Goal: Information Seeking & Learning: Learn about a topic

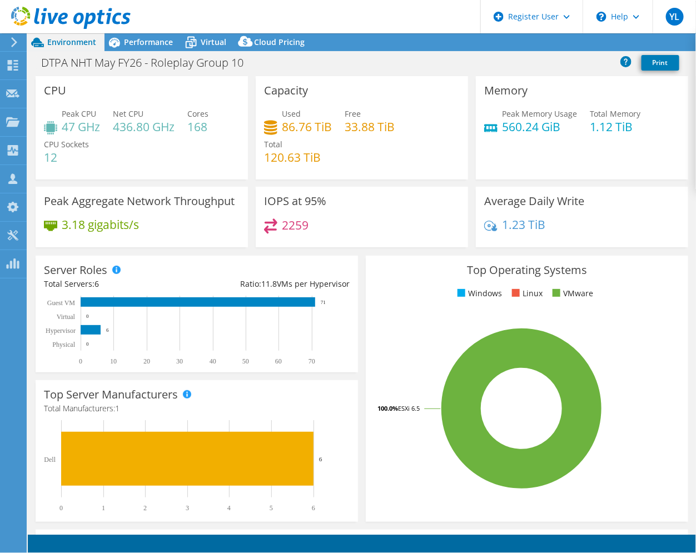
select select "USD"
click at [153, 43] on span "Performance" at bounding box center [148, 42] width 49 height 11
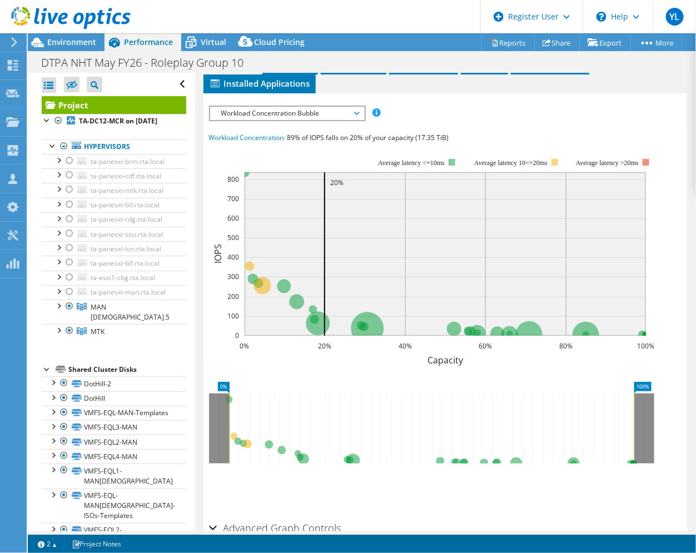
scroll to position [269, 0]
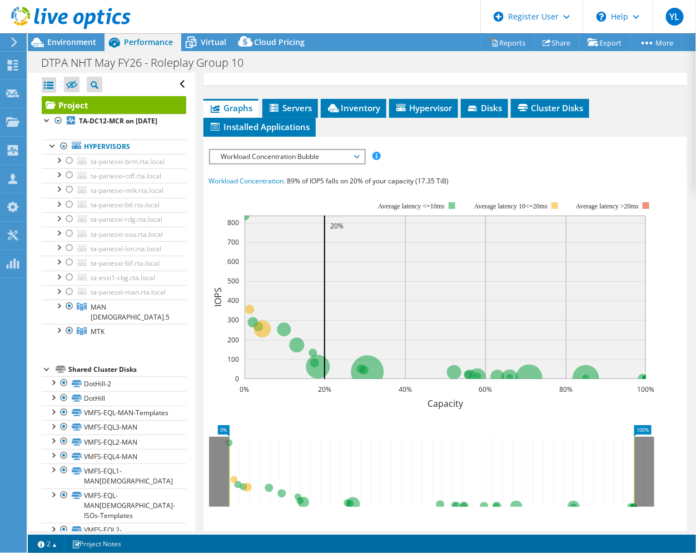
click at [338, 163] on span "Workload Concentration Bubble" at bounding box center [287, 156] width 143 height 13
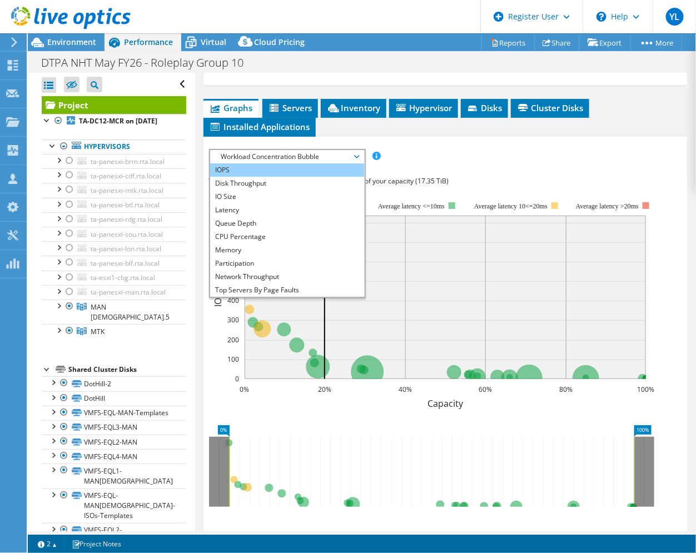
click at [295, 177] on li "IOPS" at bounding box center [287, 169] width 154 height 13
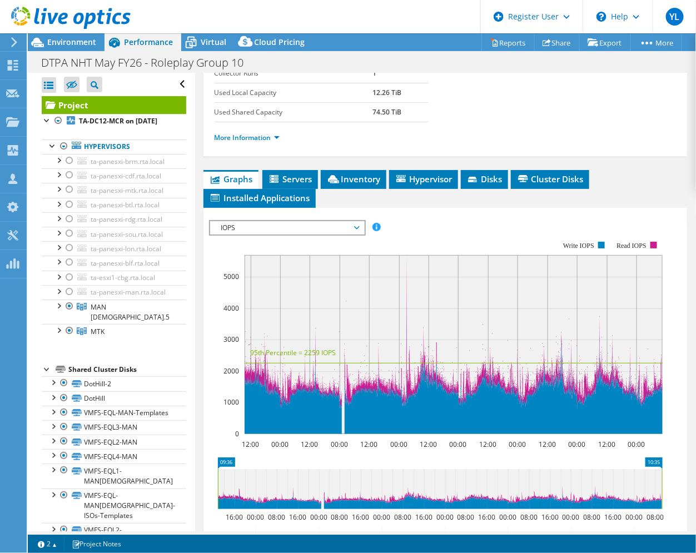
scroll to position [278, 0]
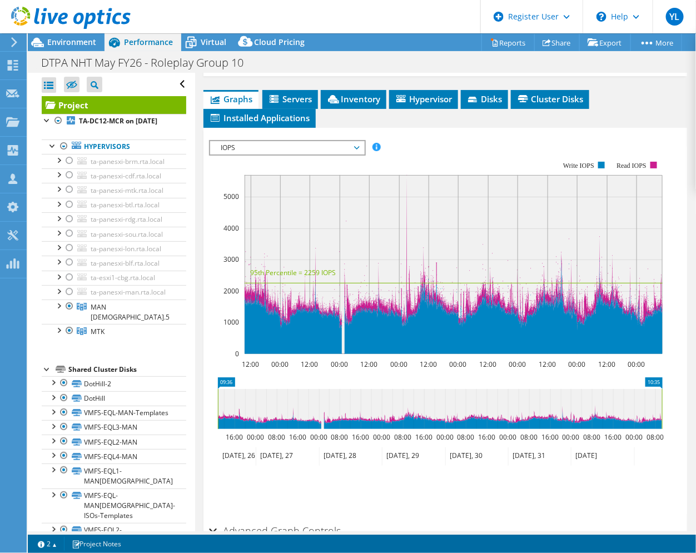
click at [404, 249] on rect at bounding box center [453, 264] width 418 height 179
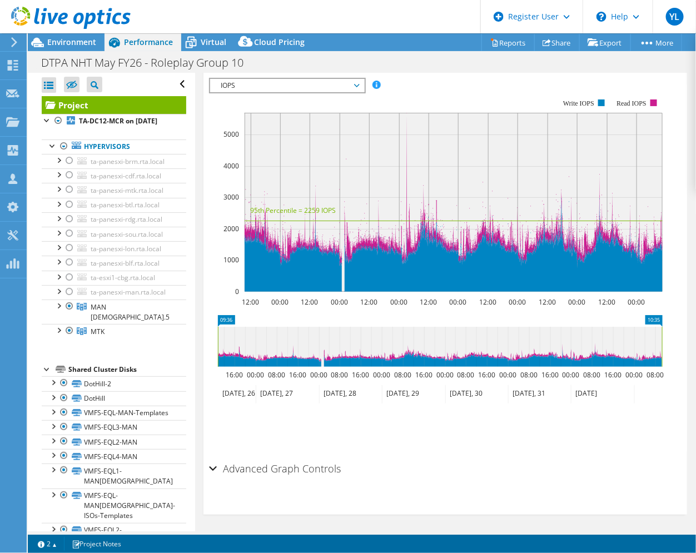
scroll to position [376, 0]
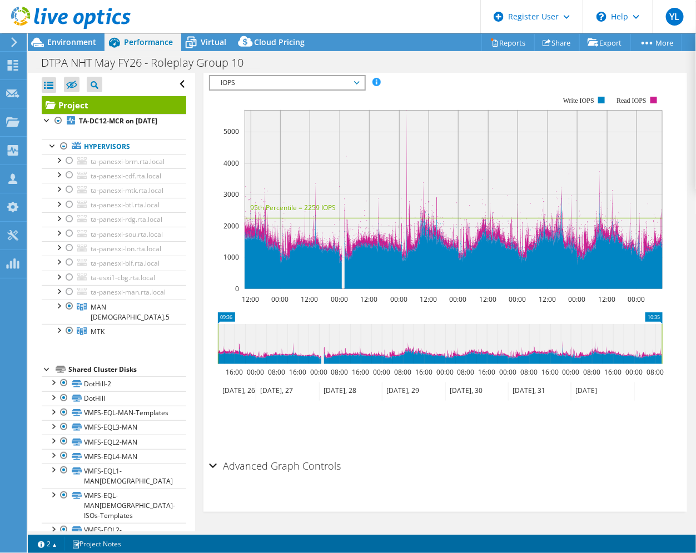
click at [210, 467] on div "Advanced Graph Controls" at bounding box center [445, 466] width 473 height 24
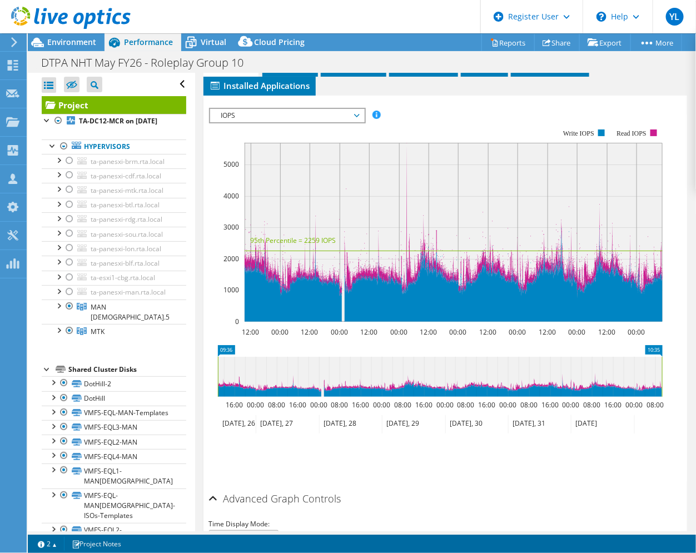
scroll to position [281, 0]
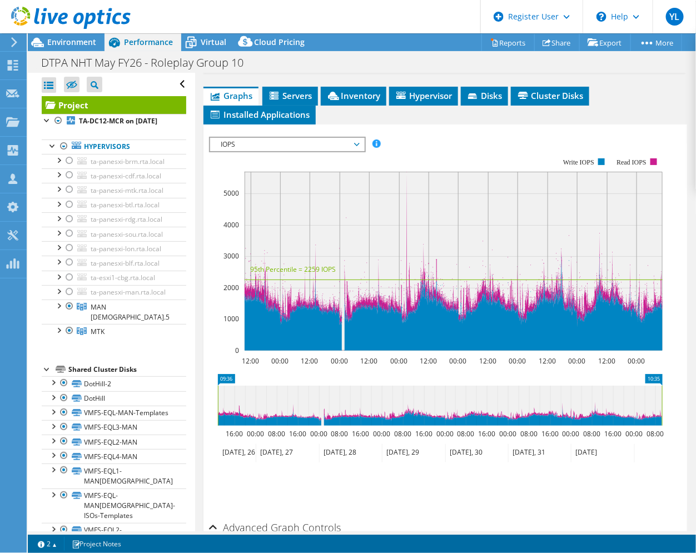
click at [405, 239] on rect at bounding box center [453, 261] width 418 height 179
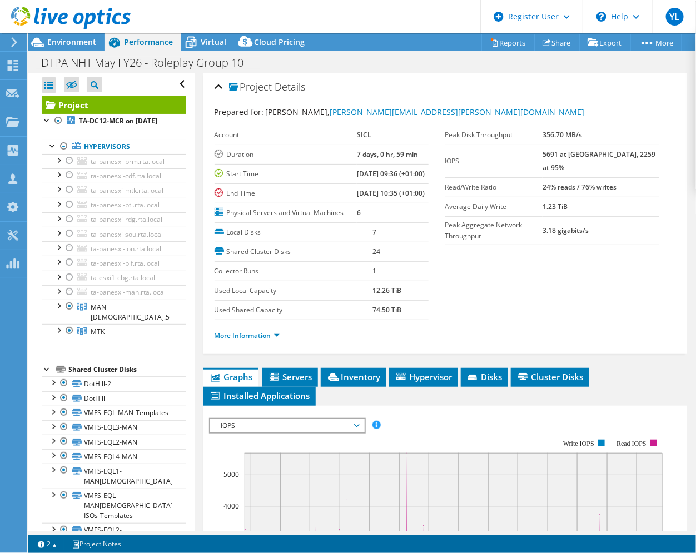
scroll to position [139, 0]
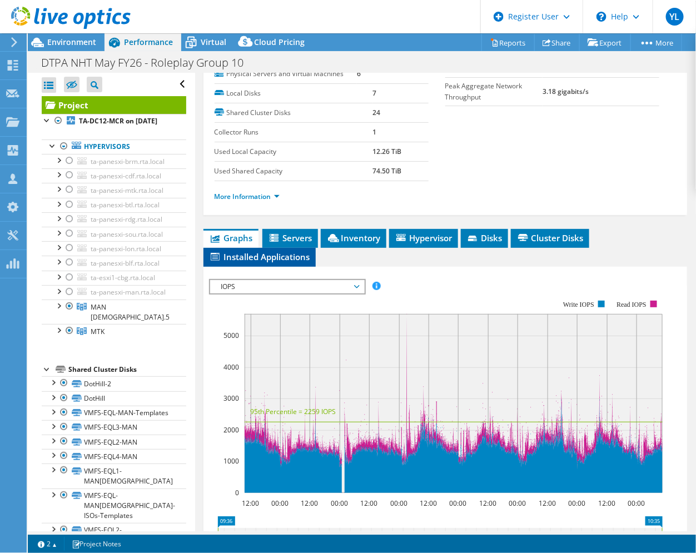
click at [291, 262] on span "Installed Applications" at bounding box center [259, 256] width 101 height 11
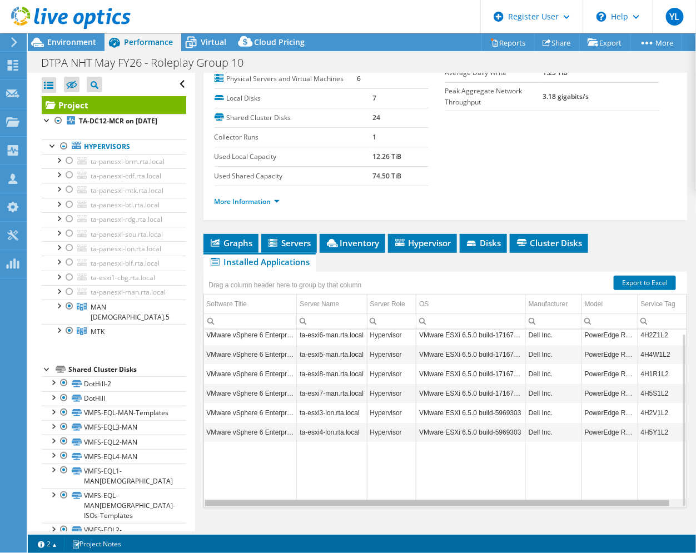
scroll to position [0, 0]
drag, startPoint x: 463, startPoint y: 503, endPoint x: 381, endPoint y: 494, distance: 83.2
click at [381, 494] on body "YL Dell User Youssef Lassfar Youssef.Lassfar@dell.com Dell My Profile Log Out \…" at bounding box center [348, 276] width 696 height 553
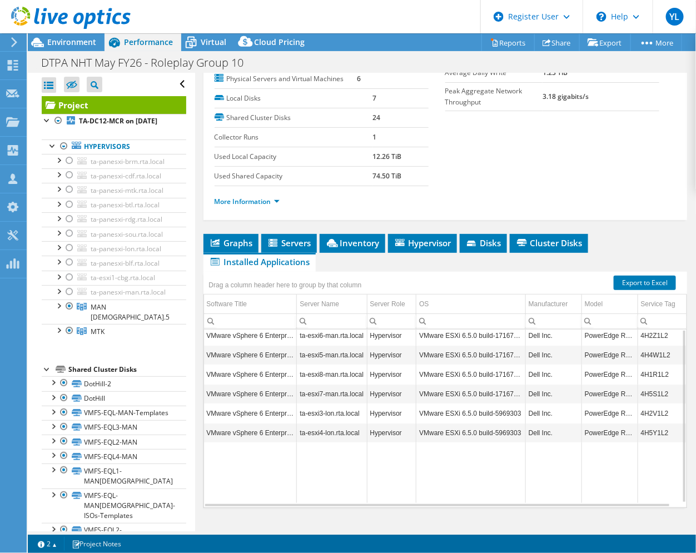
scroll to position [99, 0]
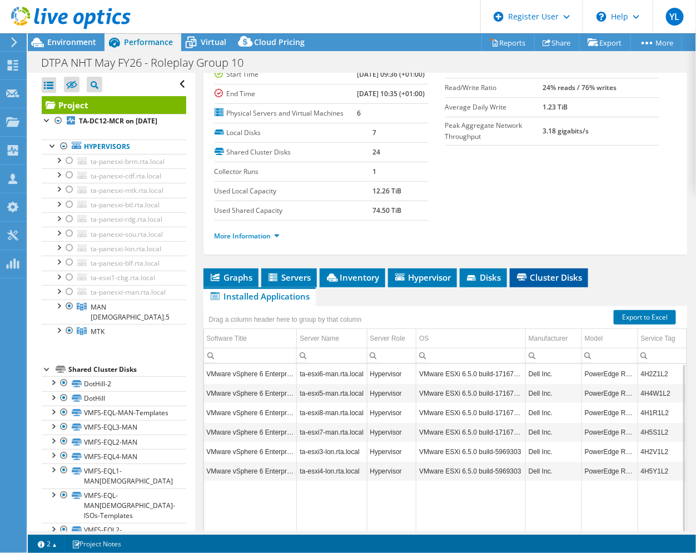
click at [541, 283] on span "Cluster Disks" at bounding box center [548, 277] width 67 height 11
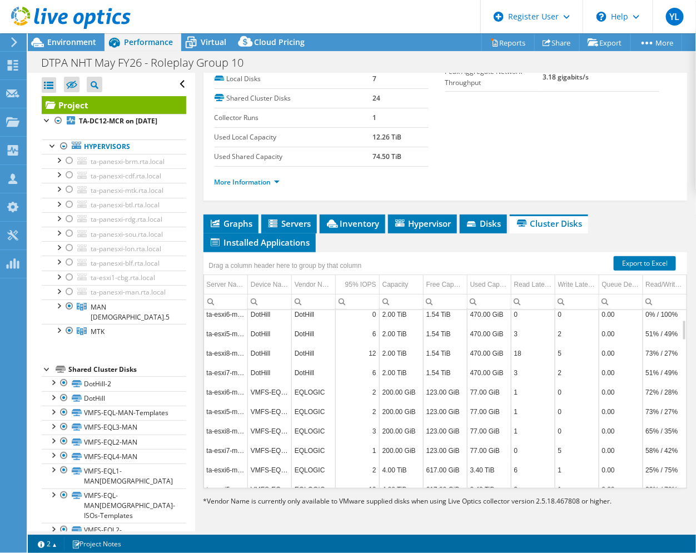
scroll to position [169, 0]
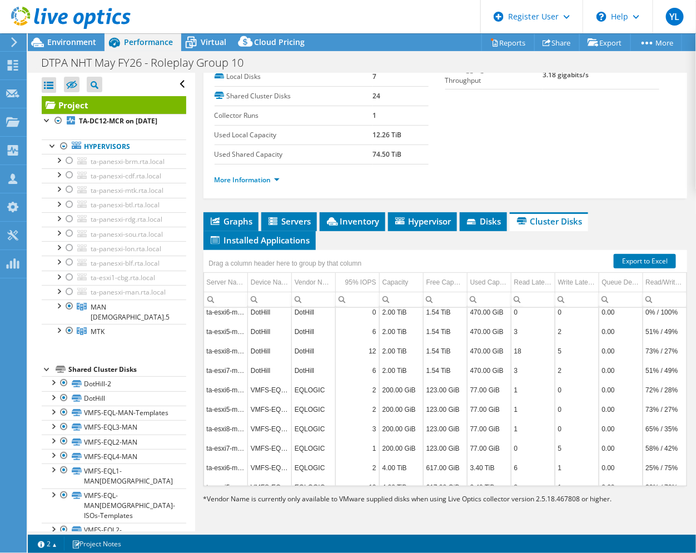
click at [284, 289] on div "Device Name" at bounding box center [270, 282] width 38 height 13
click at [284, 286] on span "Device Name Column" at bounding box center [285, 282] width 8 height 8
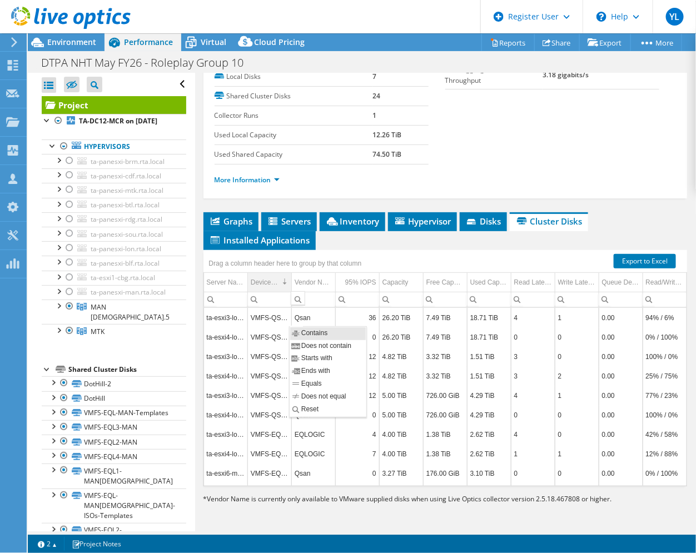
click at [285, 286] on span "Device Name Column" at bounding box center [285, 282] width 8 height 8
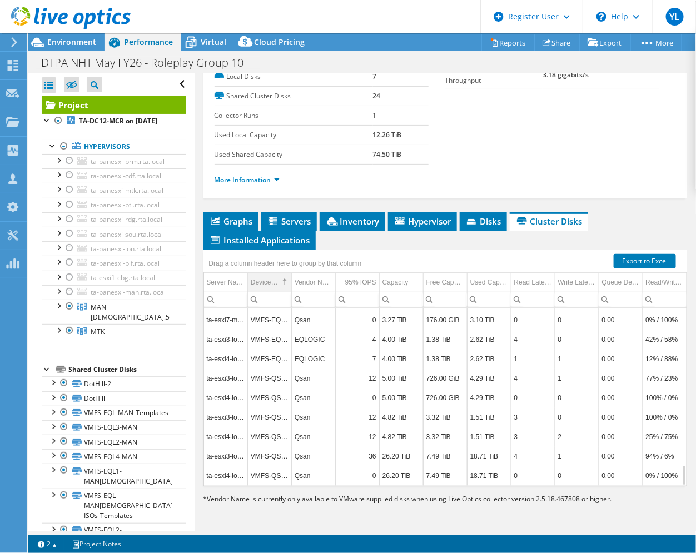
scroll to position [189, 0]
click at [313, 407] on td "Qsan" at bounding box center [313, 416] width 44 height 19
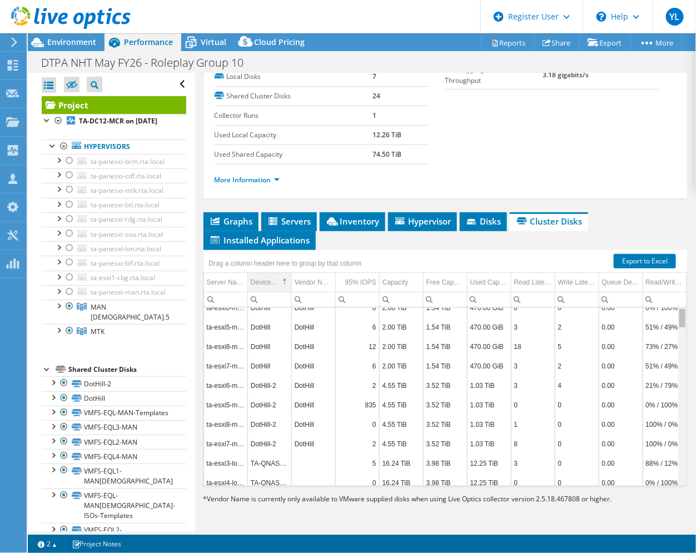
scroll to position [0, 0]
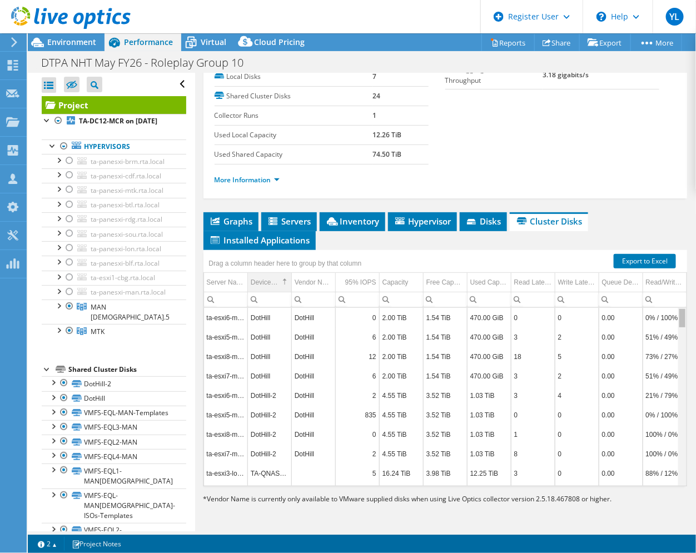
drag, startPoint x: 674, startPoint y: 471, endPoint x: 674, endPoint y: 306, distance: 165.0
click at [674, 306] on body "YL Dell User Youssef Lassfar Youssef.Lassfar@dell.com Dell My Profile Log Out \…" at bounding box center [348, 276] width 696 height 553
click at [486, 226] on span "Disks" at bounding box center [483, 221] width 36 height 11
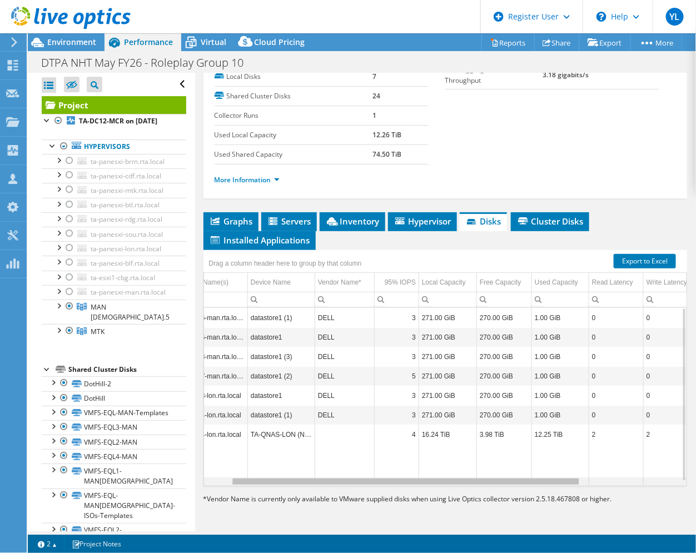
scroll to position [0, 43]
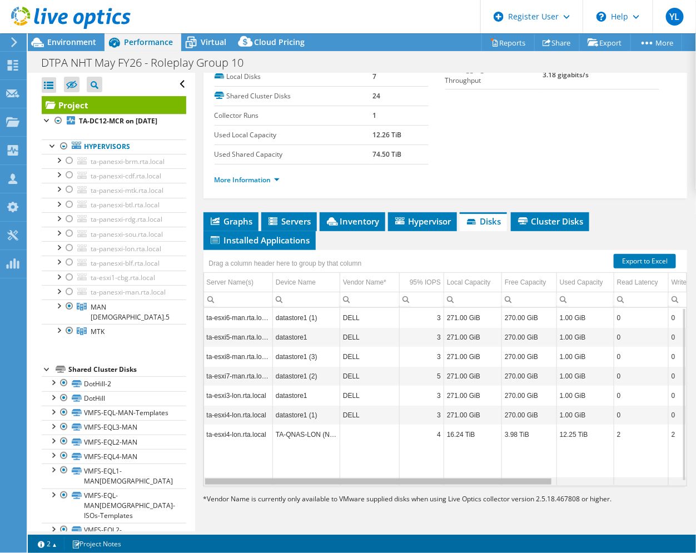
click at [473, 485] on body "YL Dell User Youssef Lassfar Youssef.Lassfar@dell.com Dell My Profile Log Out \…" at bounding box center [348, 276] width 696 height 553
click at [534, 146] on section "Prepared for: Bret Pilson, bret.pilson@sicl.com Account SICL Duration 7 days, 0…" at bounding box center [445, 73] width 462 height 245
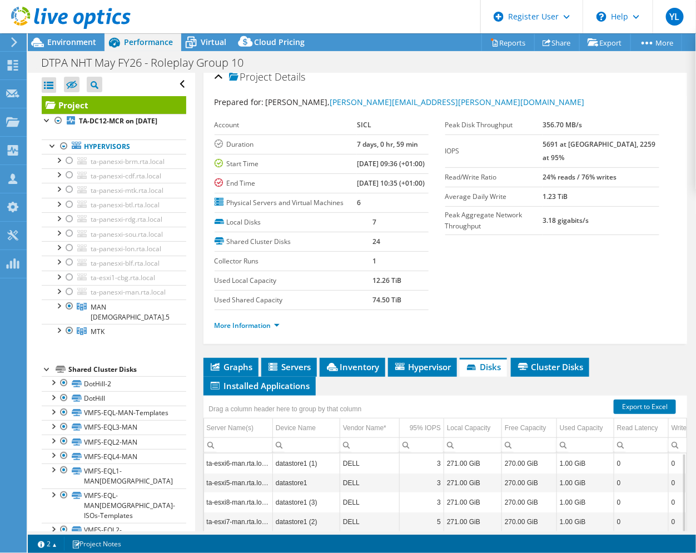
scroll to position [0, 0]
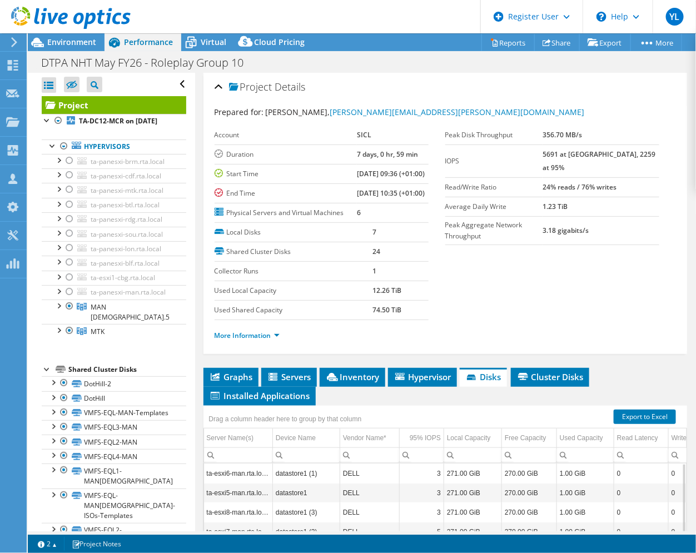
drag, startPoint x: 584, startPoint y: 154, endPoint x: 562, endPoint y: 158, distance: 22.5
click at [562, 158] on tr "IOPS 5691 at Peak, 2259 at 95%" at bounding box center [552, 160] width 214 height 33
click at [470, 294] on section "Prepared for: Bret Pilson, bret.pilson@sicl.com Account SICL Duration 7 days, 0…" at bounding box center [445, 228] width 462 height 245
drag, startPoint x: 373, startPoint y: 151, endPoint x: 312, endPoint y: 151, distance: 61.7
click at [312, 151] on tr "Duration 7 days, 0 hr, 59 min" at bounding box center [321, 153] width 214 height 19
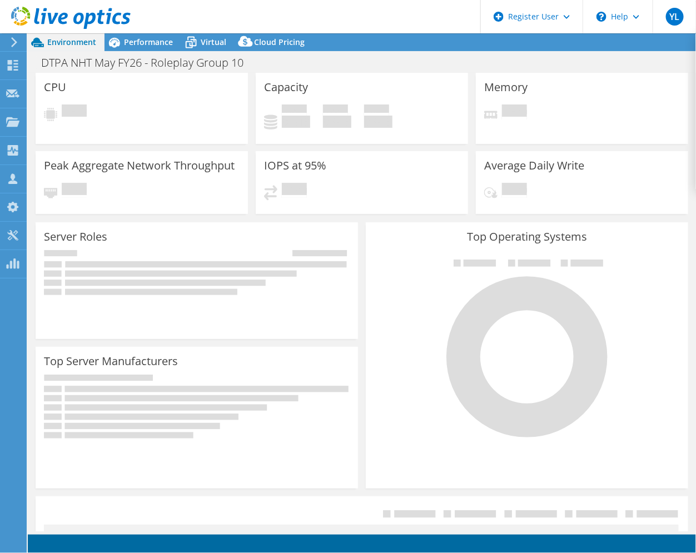
select select "USD"
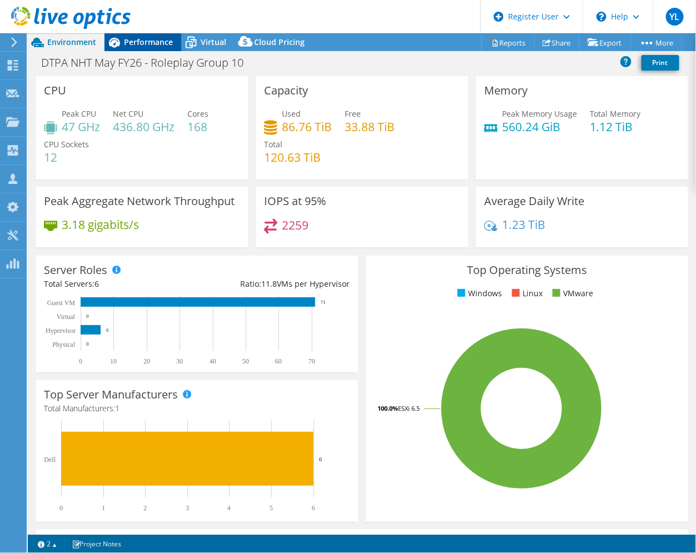
click at [138, 45] on span "Performance" at bounding box center [148, 42] width 49 height 11
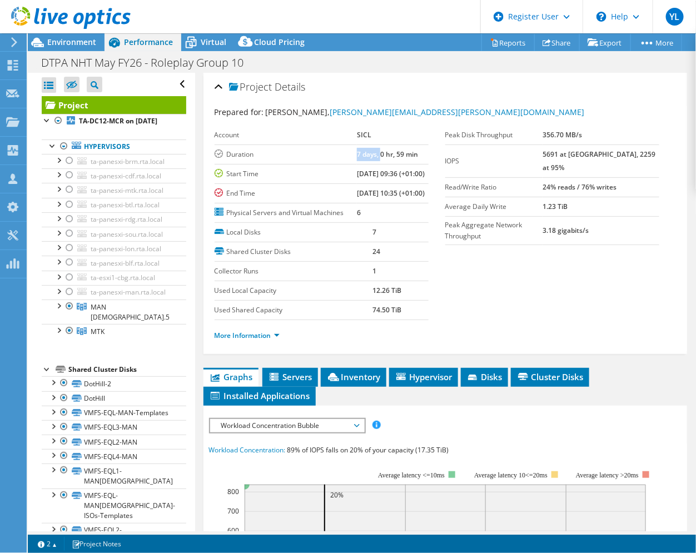
drag, startPoint x: 366, startPoint y: 151, endPoint x: 332, endPoint y: 153, distance: 33.9
click at [332, 153] on tr "Duration 7 days, 0 hr, 59 min" at bounding box center [321, 153] width 214 height 19
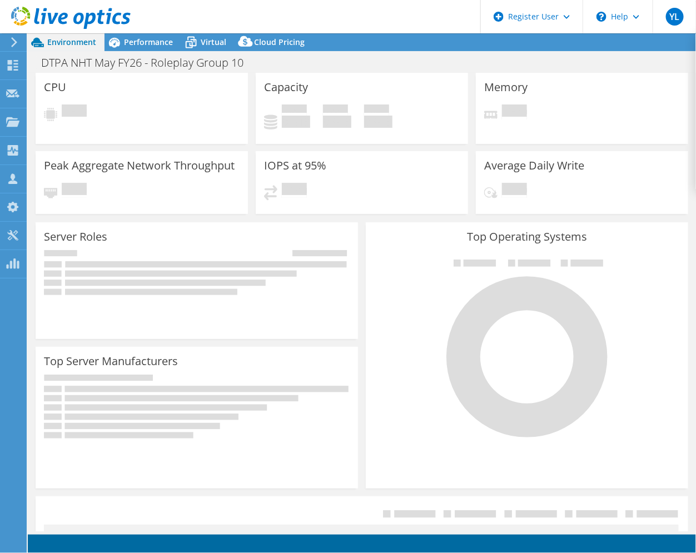
select select "USD"
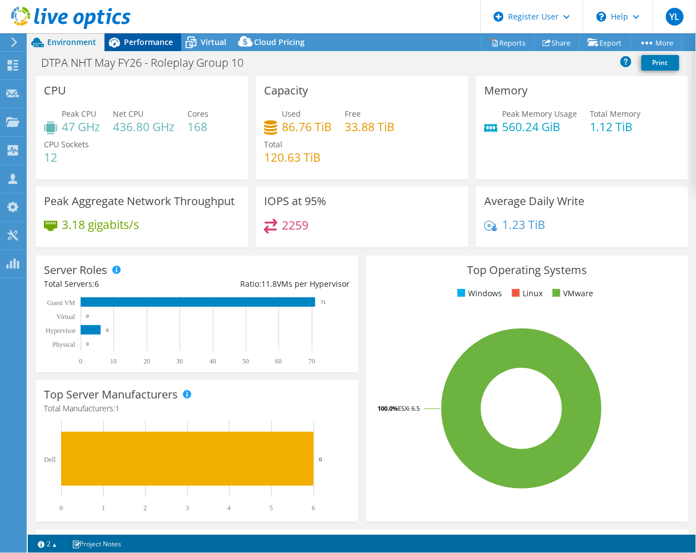
click at [131, 48] on div "Performance" at bounding box center [142, 42] width 77 height 18
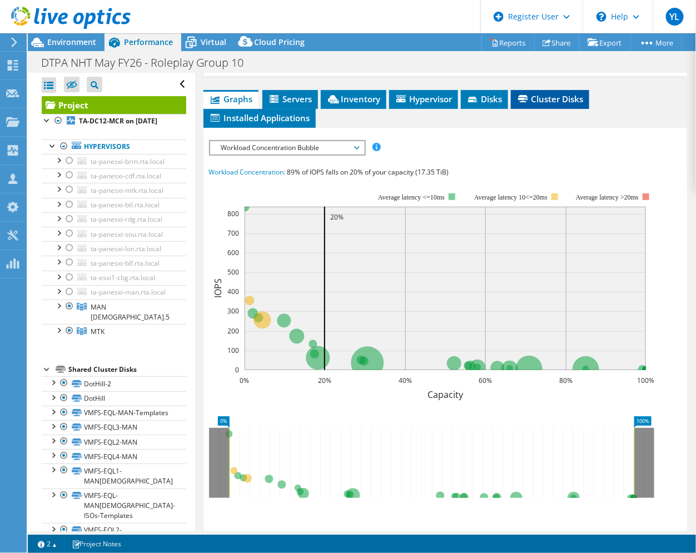
scroll to position [408, 0]
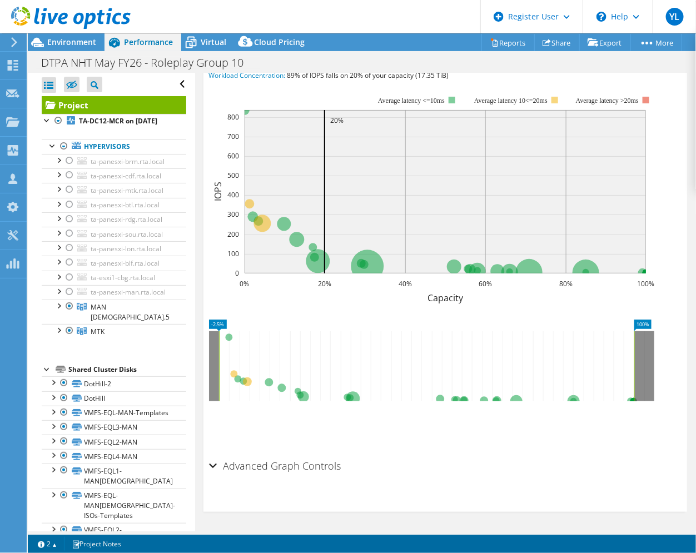
drag, startPoint x: 229, startPoint y: 366, endPoint x: 219, endPoint y: 365, distance: 10.6
click at [219, 365] on rect at bounding box center [219, 366] width 4 height 70
drag, startPoint x: 634, startPoint y: 358, endPoint x: 646, endPoint y: 357, distance: 12.3
click at [646, 357] on rect at bounding box center [646, 366] width 4 height 70
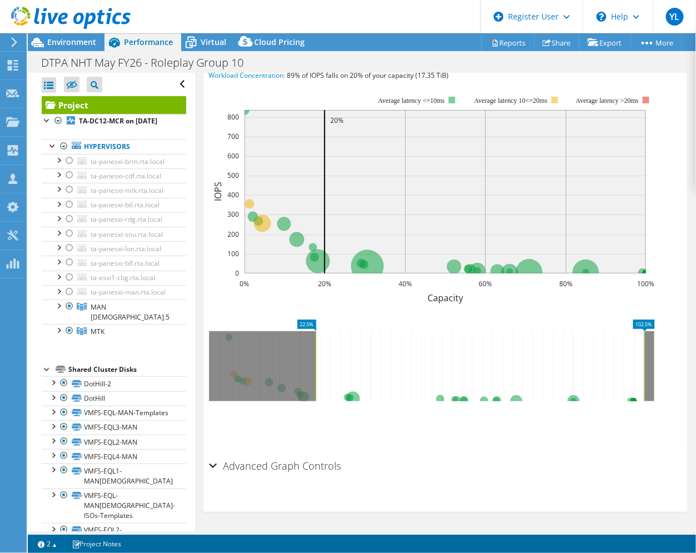
drag, startPoint x: 218, startPoint y: 368, endPoint x: 314, endPoint y: 368, distance: 96.1
click at [314, 368] on rect at bounding box center [315, 366] width 4 height 70
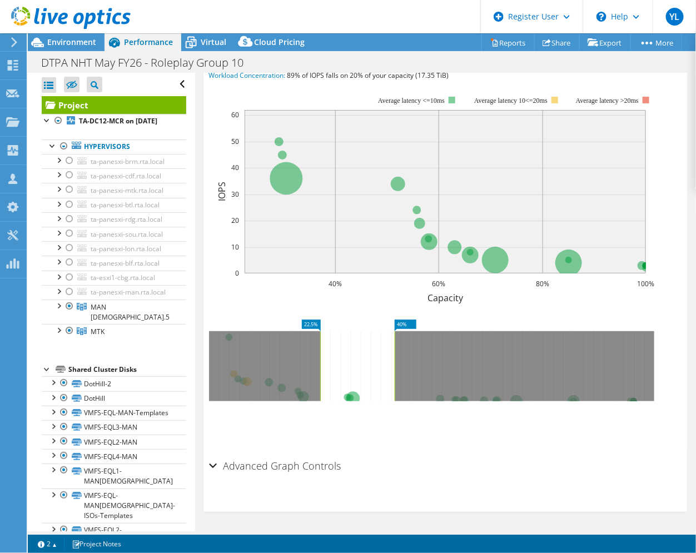
drag, startPoint x: 645, startPoint y: 361, endPoint x: 394, endPoint y: 361, distance: 251.1
click at [395, 361] on rect at bounding box center [394, 366] width 4 height 70
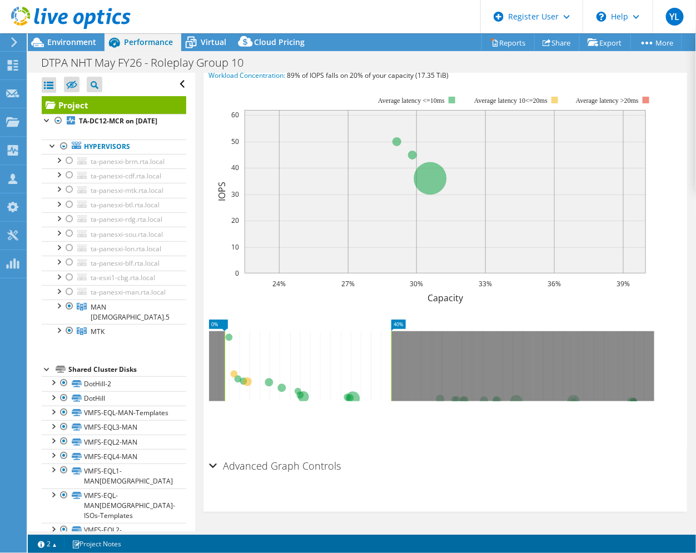
drag, startPoint x: 320, startPoint y: 371, endPoint x: 224, endPoint y: 371, distance: 95.6
click at [224, 371] on rect at bounding box center [224, 366] width 4 height 70
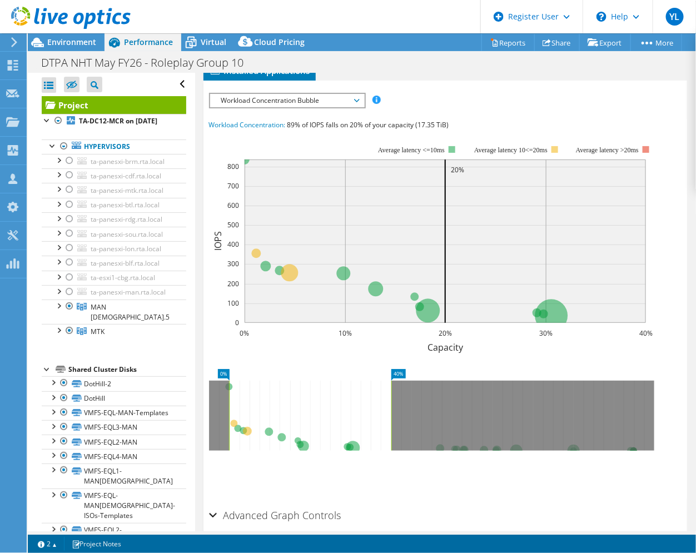
scroll to position [338, 0]
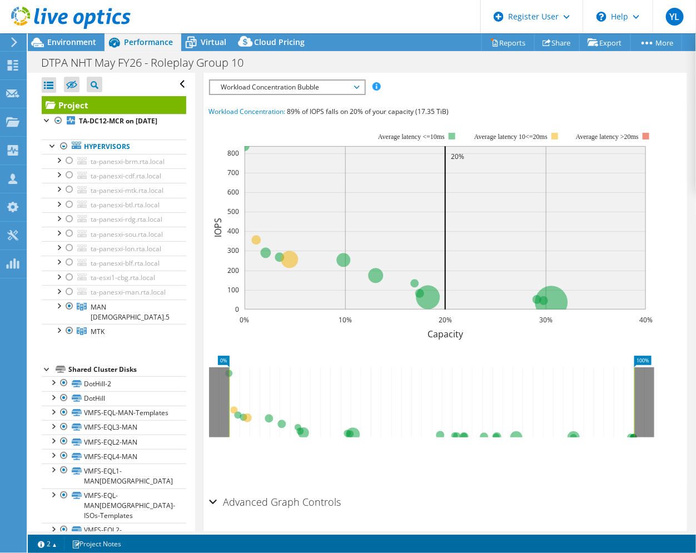
drag, startPoint x: 390, startPoint y: 431, endPoint x: 633, endPoint y: 431, distance: 243.3
click at [633, 431] on rect at bounding box center [634, 402] width 4 height 70
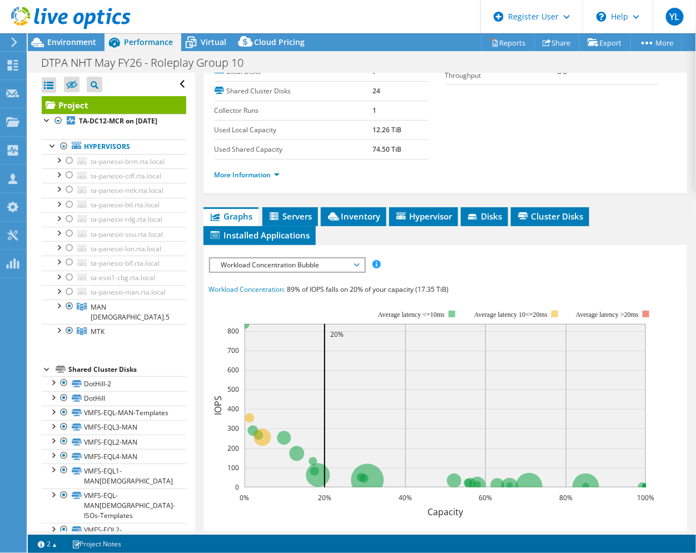
scroll to position [130, 0]
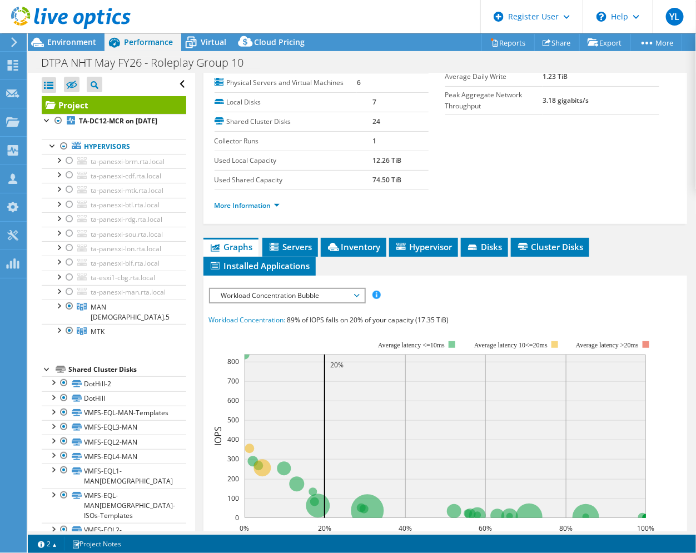
click at [356, 302] on span "Workload Concentration Bubble" at bounding box center [287, 295] width 143 height 13
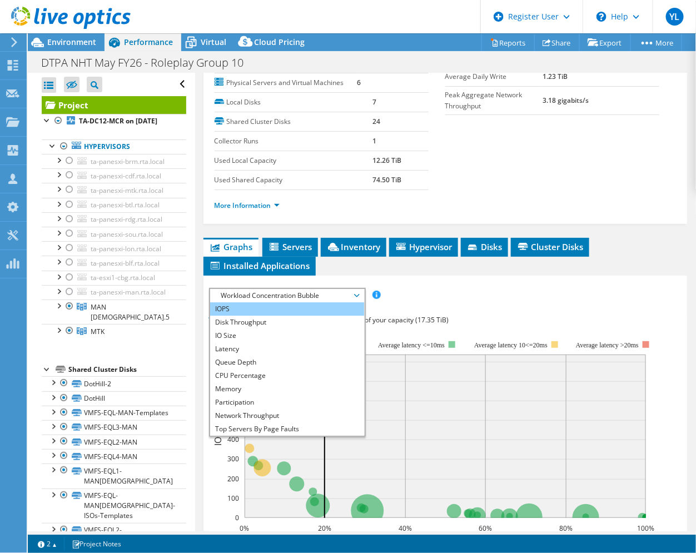
click at [291, 316] on li "IOPS" at bounding box center [287, 308] width 154 height 13
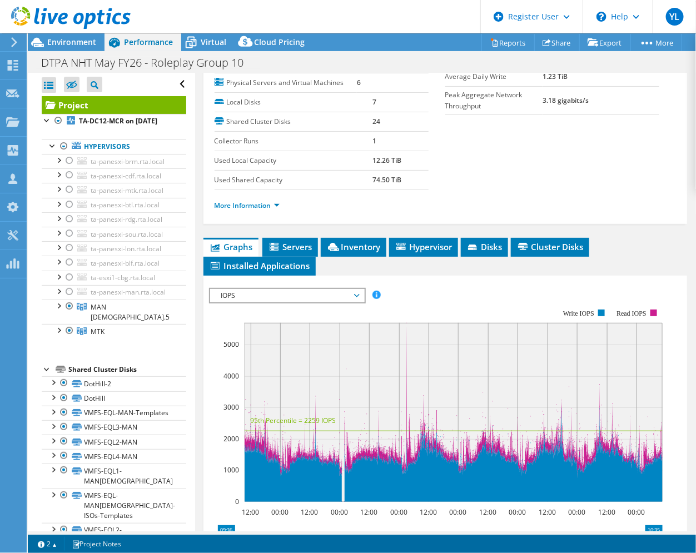
scroll to position [338, 0]
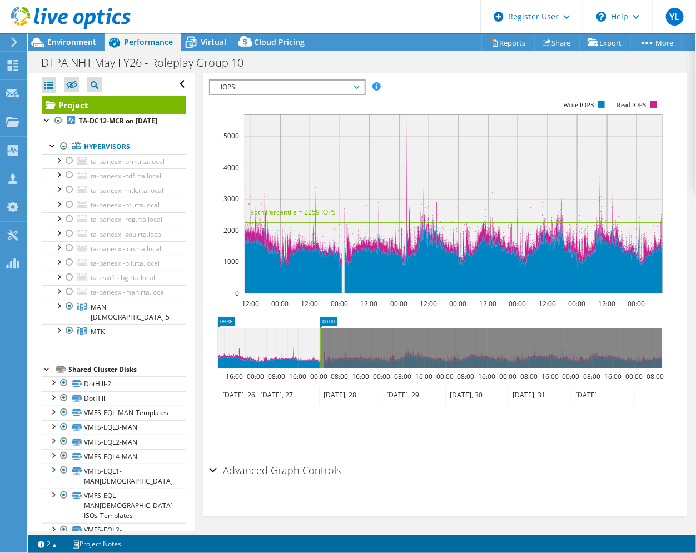
drag, startPoint x: 663, startPoint y: 374, endPoint x: 322, endPoint y: 375, distance: 341.7
click at [322, 368] on rect at bounding box center [320, 348] width 4 height 40
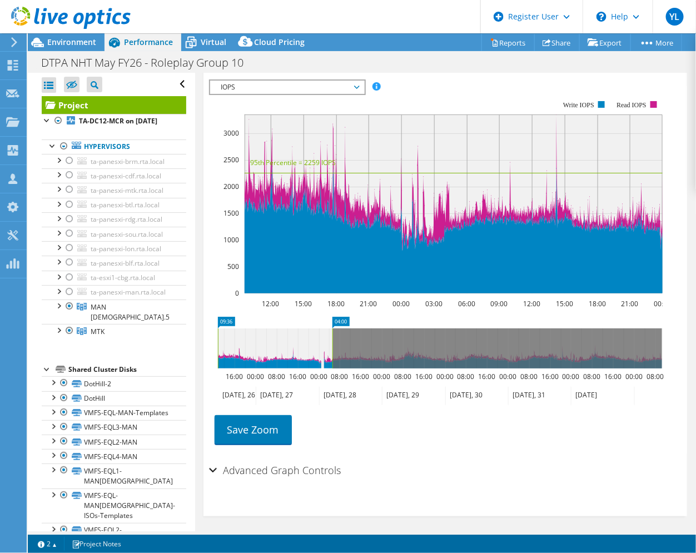
drag, startPoint x: 318, startPoint y: 387, endPoint x: 332, endPoint y: 387, distance: 13.3
click at [332, 368] on rect at bounding box center [332, 348] width 4 height 40
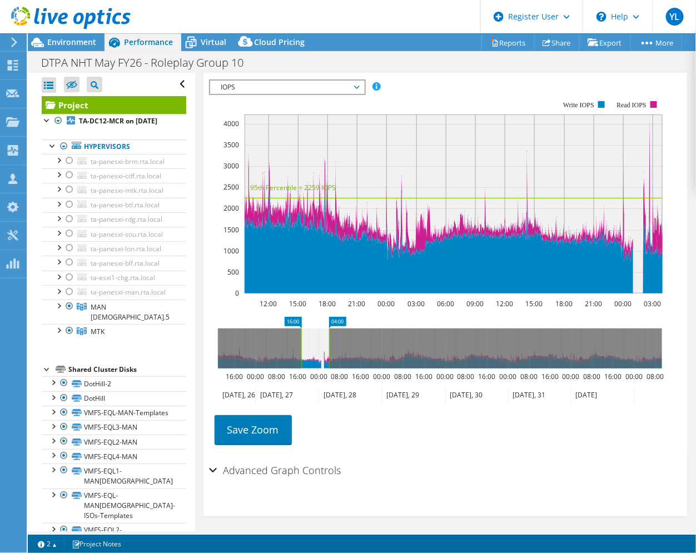
drag, startPoint x: 217, startPoint y: 377, endPoint x: 301, endPoint y: 377, distance: 83.3
click at [301, 368] on rect at bounding box center [301, 348] width 4 height 40
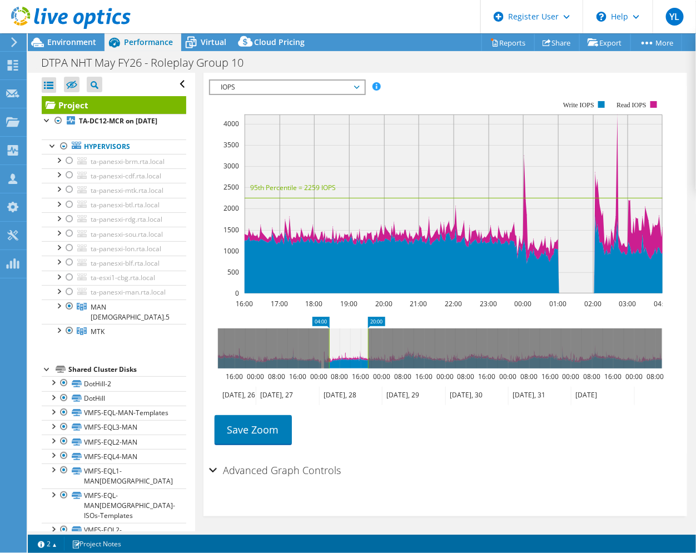
drag, startPoint x: 298, startPoint y: 386, endPoint x: 368, endPoint y: 385, distance: 70.0
click at [368, 368] on g at bounding box center [440, 348] width 444 height 40
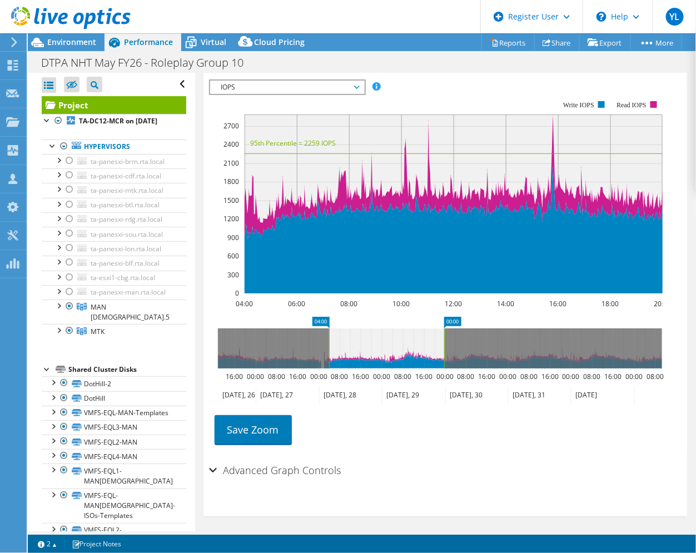
drag, startPoint x: 370, startPoint y: 386, endPoint x: 442, endPoint y: 386, distance: 72.2
click at [442, 368] on rect at bounding box center [444, 348] width 4 height 40
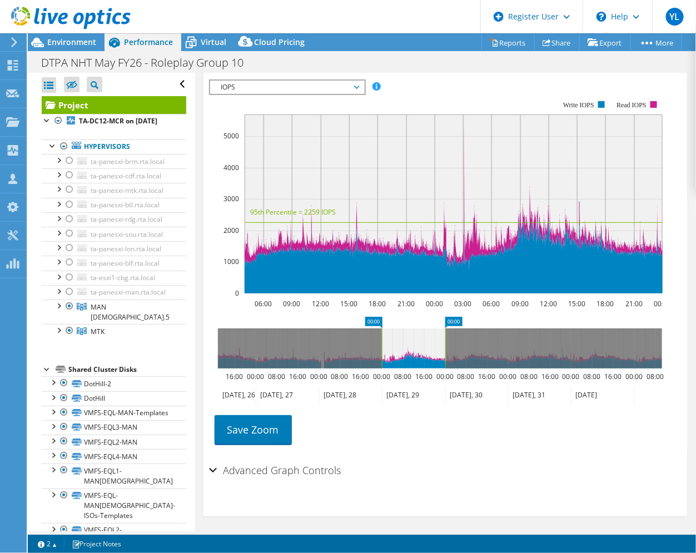
drag, startPoint x: 329, startPoint y: 382, endPoint x: 382, endPoint y: 382, distance: 52.8
click at [382, 368] on rect at bounding box center [381, 348] width 4 height 40
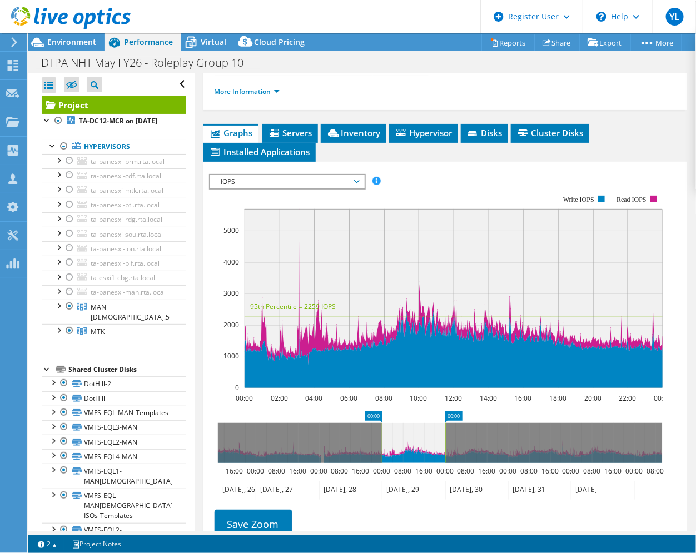
scroll to position [237, 0]
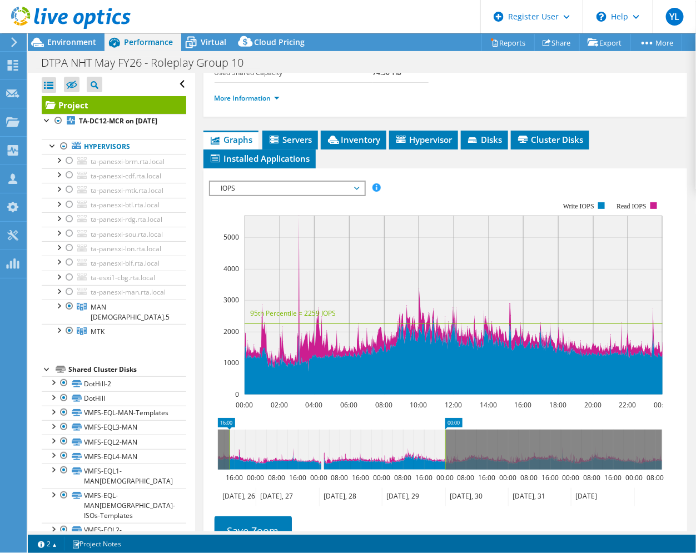
drag, startPoint x: 382, startPoint y: 482, endPoint x: 229, endPoint y: 488, distance: 152.4
click at [229, 469] on rect at bounding box center [229, 449] width 4 height 40
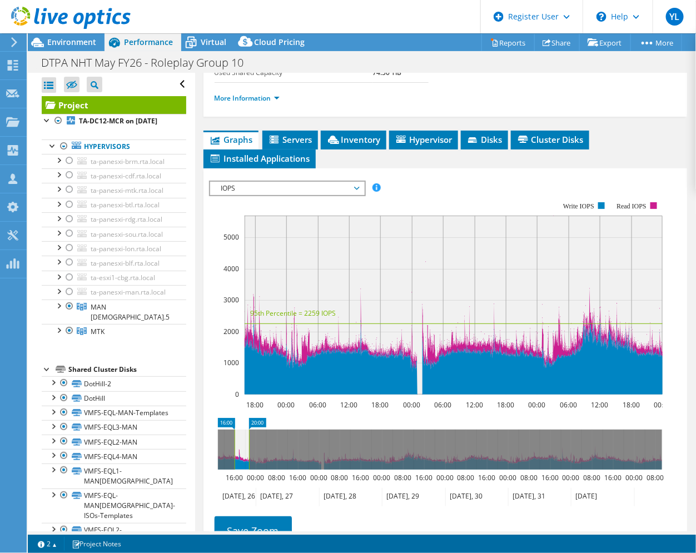
drag, startPoint x: 444, startPoint y: 479, endPoint x: 248, endPoint y: 483, distance: 196.1
click at [248, 469] on rect at bounding box center [249, 449] width 4 height 40
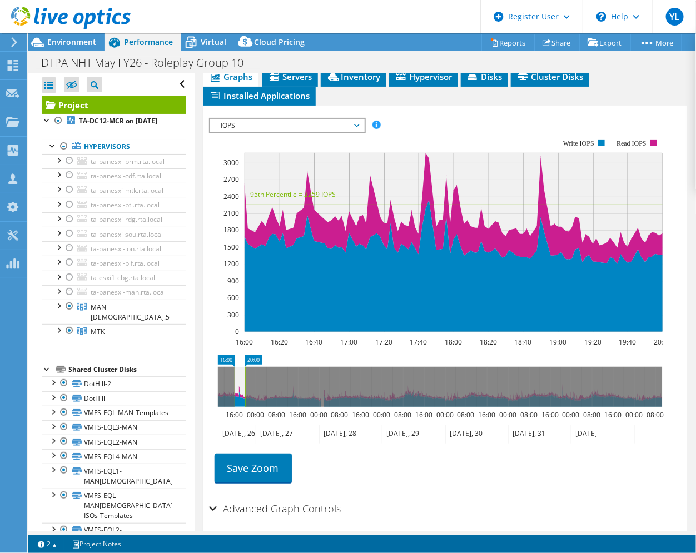
scroll to position [307, 0]
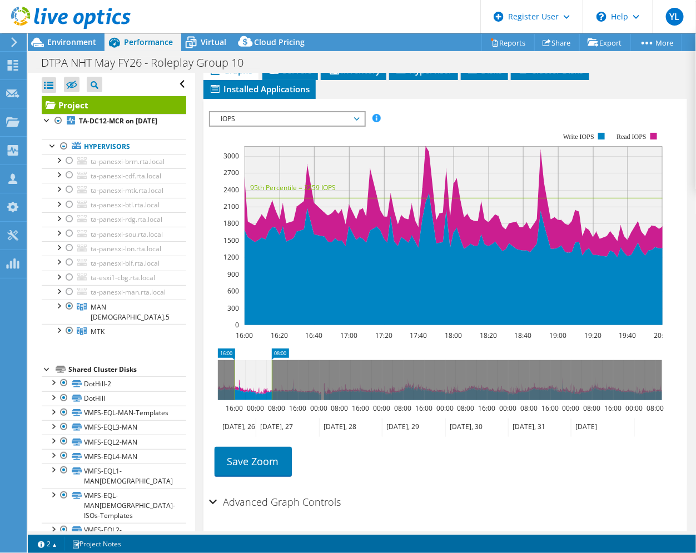
drag, startPoint x: 245, startPoint y: 417, endPoint x: 281, endPoint y: 417, distance: 36.1
click at [274, 400] on rect at bounding box center [271, 380] width 4 height 40
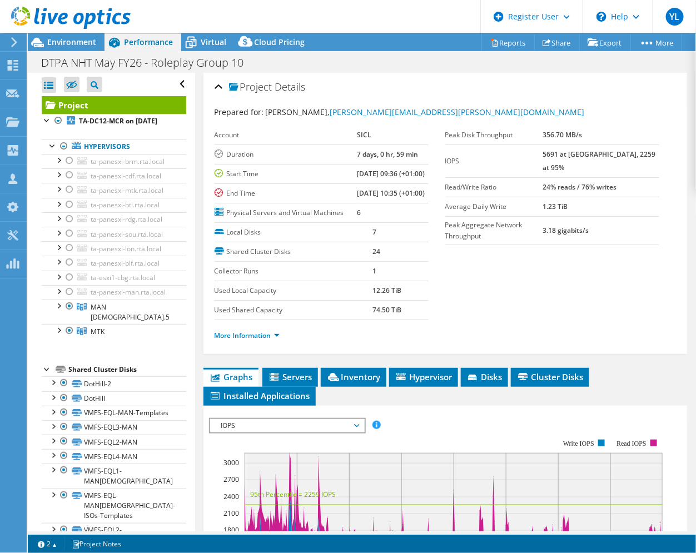
scroll to position [278, 0]
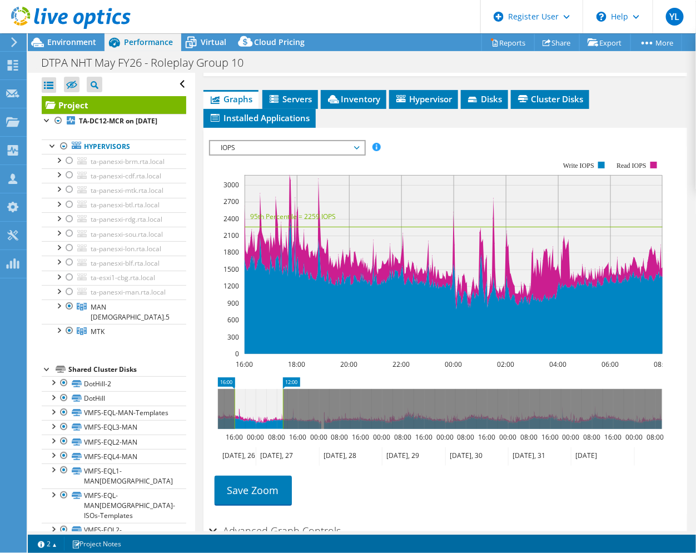
drag, startPoint x: 277, startPoint y: 443, endPoint x: 283, endPoint y: 442, distance: 6.8
click at [283, 429] on rect at bounding box center [283, 409] width 4 height 40
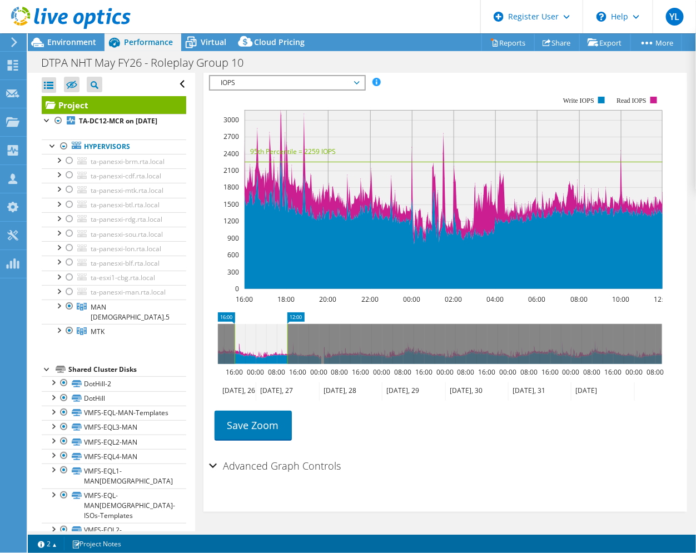
scroll to position [376, 0]
drag, startPoint x: 234, startPoint y: 343, endPoint x: 186, endPoint y: 346, distance: 48.4
click at [186, 346] on div "Open All Close All Hide Excluded Nodes Project Tree Filter" at bounding box center [362, 302] width 668 height 458
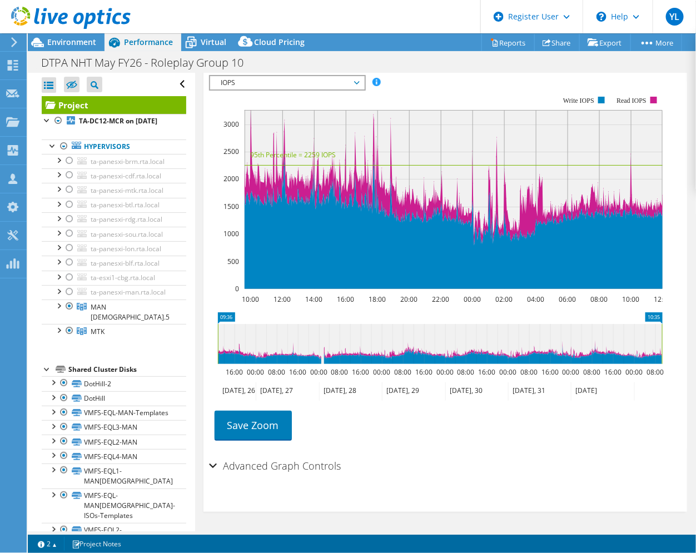
drag, startPoint x: 287, startPoint y: 340, endPoint x: 701, endPoint y: 338, distance: 413.9
click at [695, 338] on html "YL Dell User Youssef Lassfar Youssef.Lassfar@dell.com Dell My Profile Log Out \…" at bounding box center [348, 276] width 696 height 553
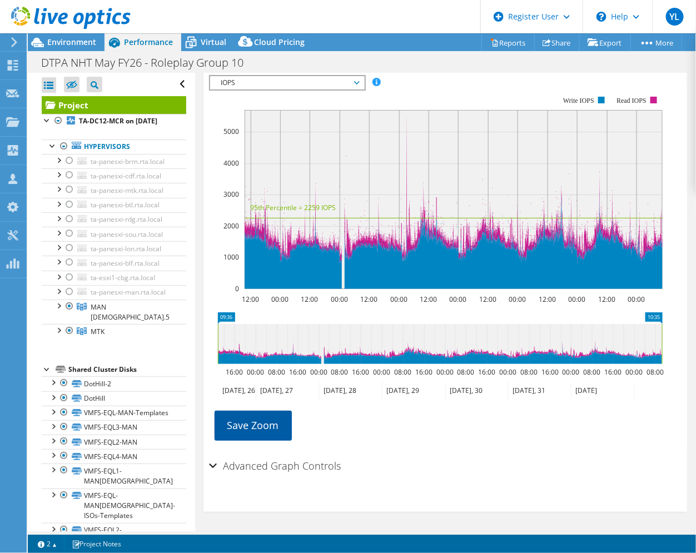
click at [263, 431] on link "Save Zoom" at bounding box center [252, 425] width 77 height 29
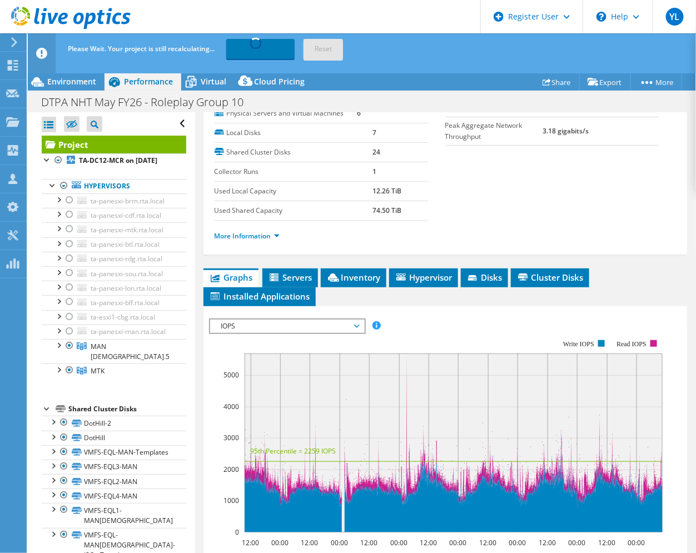
scroll to position [0, 0]
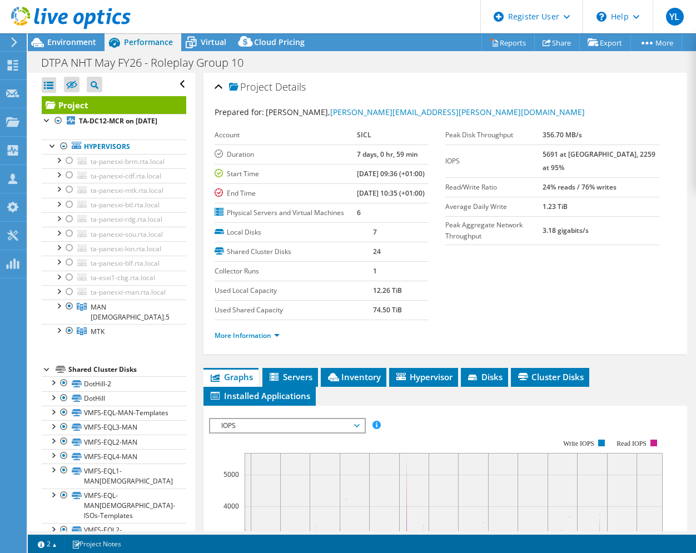
select select "USD"
click at [75, 44] on span "Environment" at bounding box center [71, 42] width 49 height 11
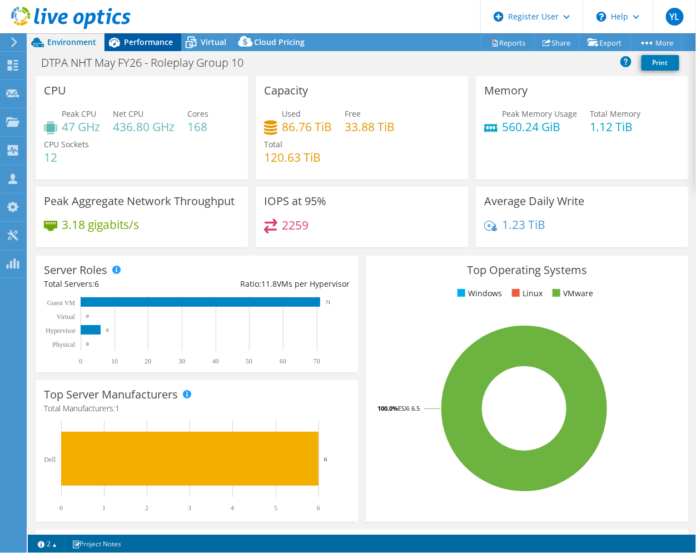
click at [124, 44] on span "Performance" at bounding box center [148, 42] width 49 height 11
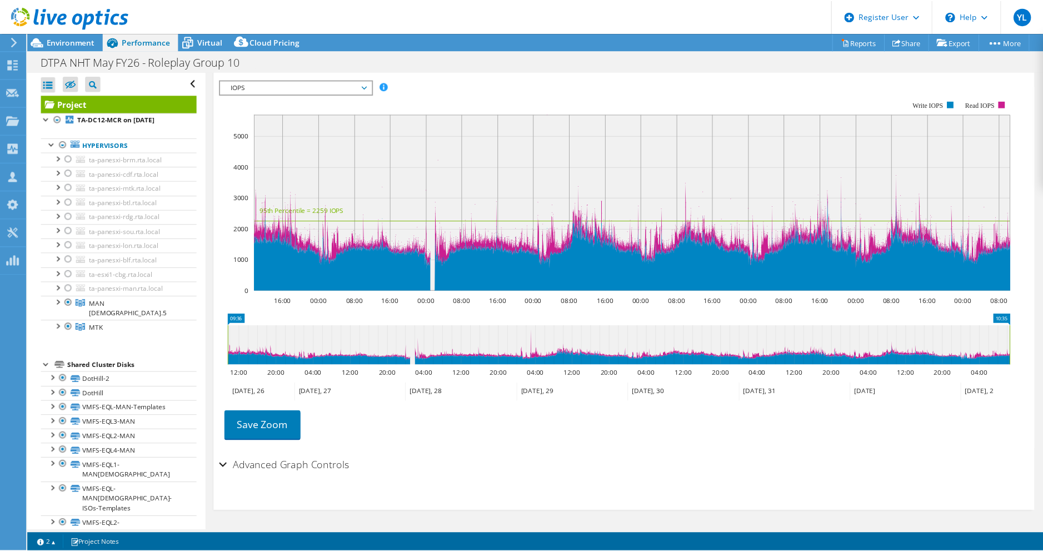
scroll to position [219, 0]
